Goal: Use online tool/utility: Use online tool/utility

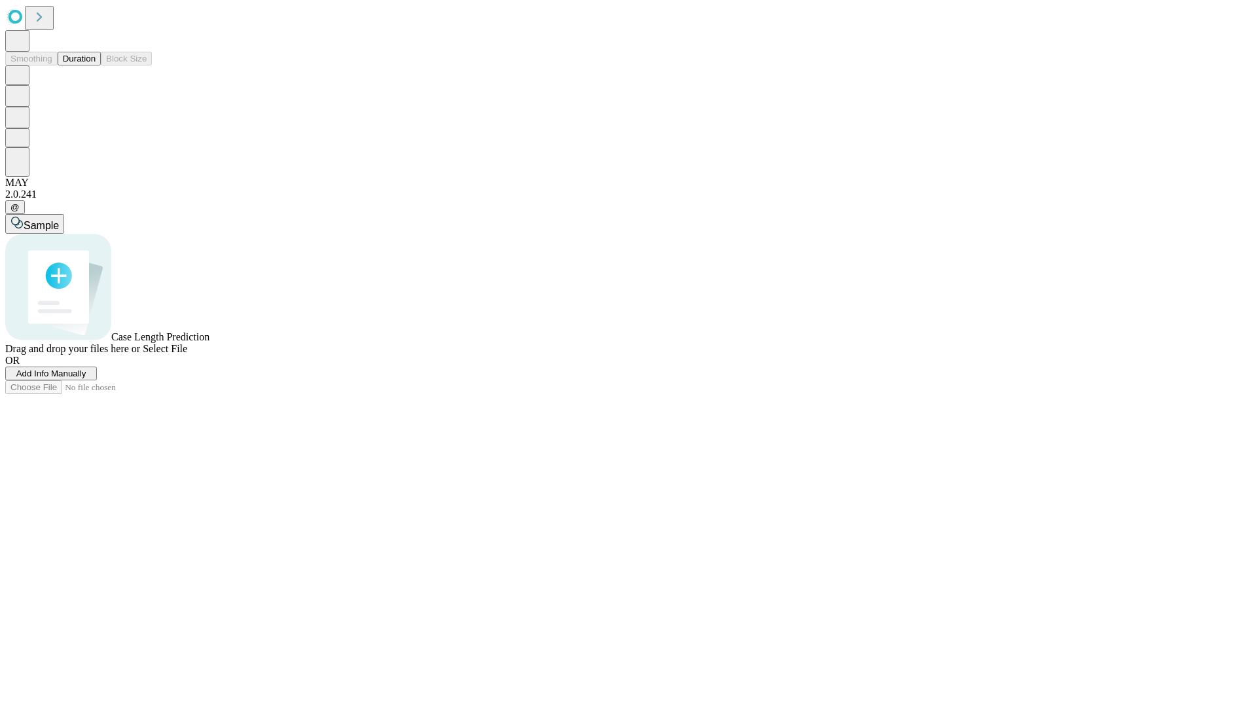
click at [96, 65] on button "Duration" at bounding box center [79, 59] width 43 height 14
click at [187, 354] on span "Select File" at bounding box center [165, 348] width 45 height 11
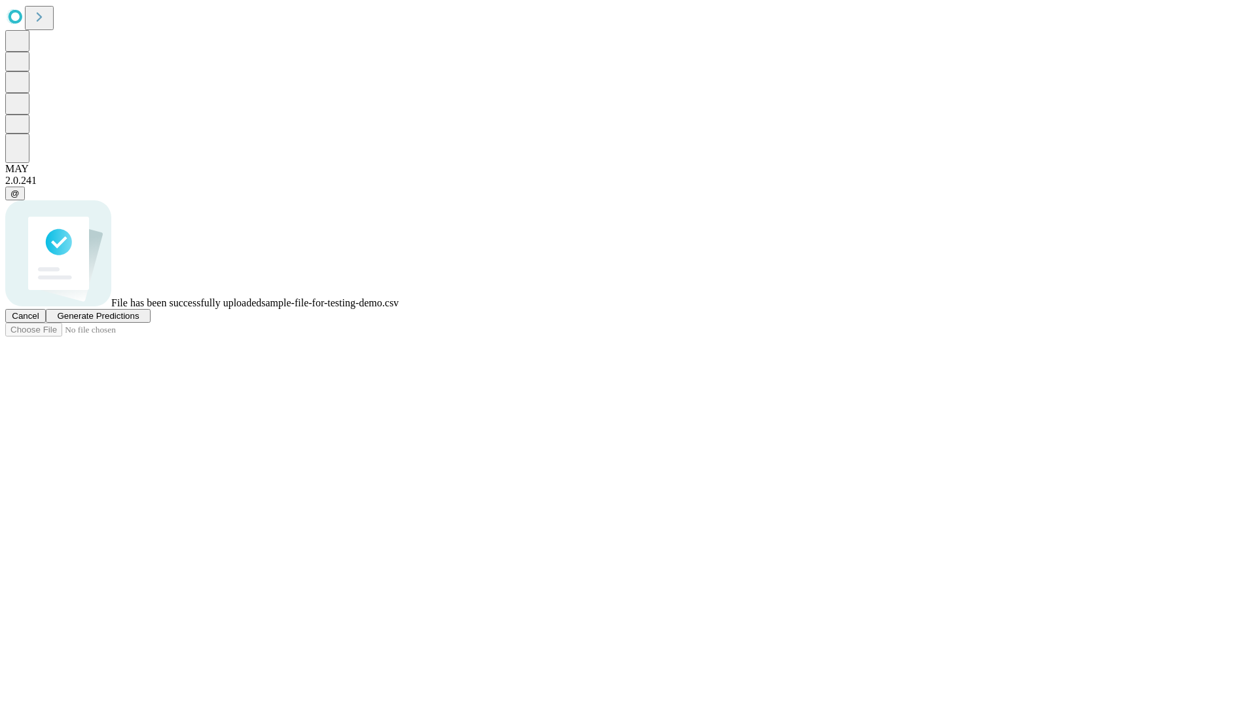
click at [139, 321] on span "Generate Predictions" at bounding box center [98, 316] width 82 height 10
